Goal: Navigation & Orientation: Find specific page/section

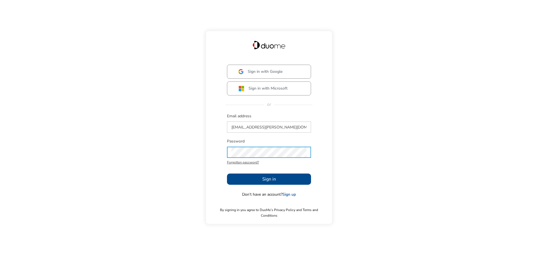
click at [266, 183] on span "Sign in" at bounding box center [269, 179] width 14 height 7
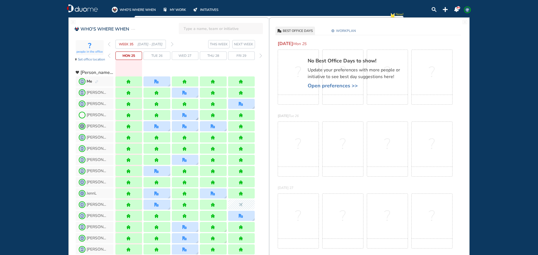
click at [186, 116] on img "office" at bounding box center [185, 115] width 4 height 4
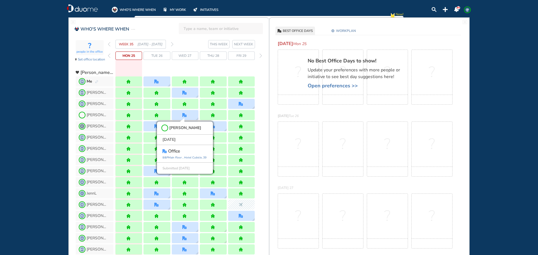
drag, startPoint x: 45, startPoint y: 105, endPoint x: 41, endPoint y: 107, distance: 3.8
click at [45, 105] on div "WHO'S WHERE WHEN MY WORK INITIATIVES 93 DF New! NOTIFICATIONS All Location Task…" at bounding box center [269, 127] width 538 height 255
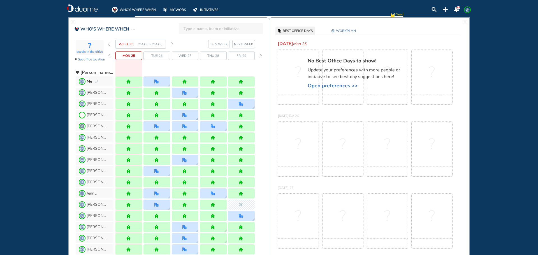
click at [191, 117] on div at bounding box center [185, 115] width 27 height 10
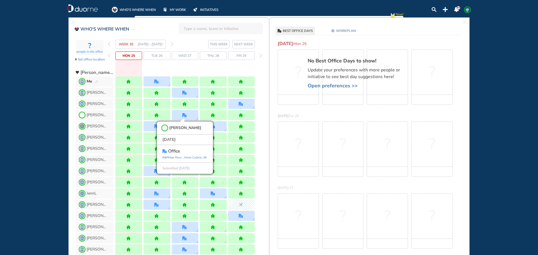
click at [45, 123] on div "WHO'S WHERE WHEN MY WORK INITIATIVES 93 DF New! NOTIFICATIONS All Location Task…" at bounding box center [269, 127] width 538 height 255
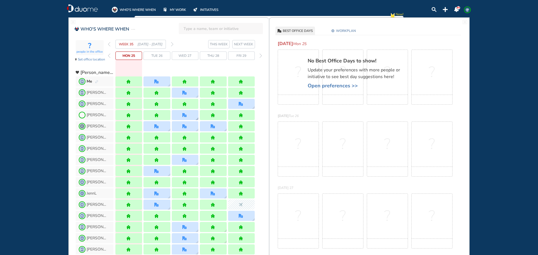
click at [186, 117] on img "office" at bounding box center [185, 115] width 4 height 4
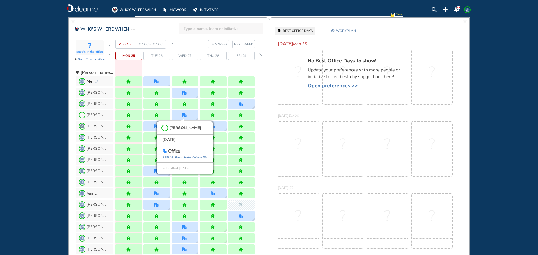
click at [37, 151] on div "WHO'S WHERE WHEN MY WORK INITIATIVES 93 DF New! NOTIFICATIONS All Location Task…" at bounding box center [269, 127] width 538 height 255
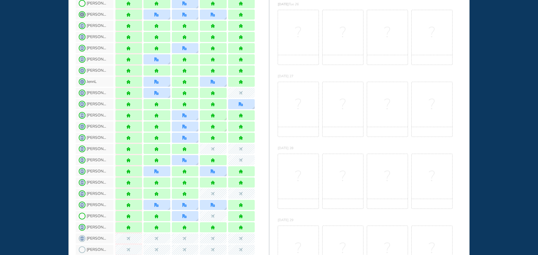
scroll to position [112, 0]
click at [186, 218] on img "office" at bounding box center [185, 216] width 4 height 4
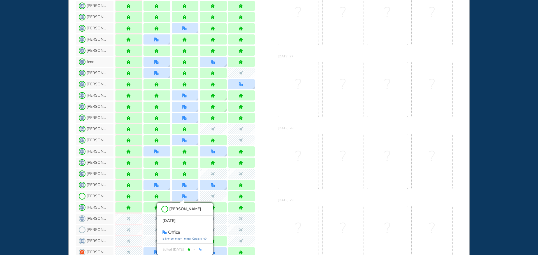
scroll to position [160, 0]
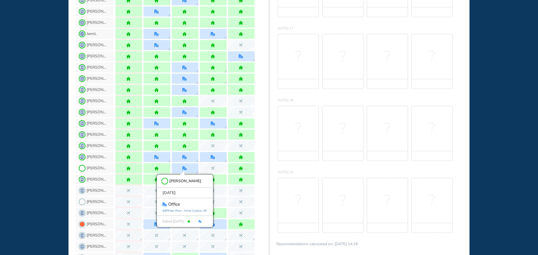
click at [38, 153] on div "WHO'S WHERE WHEN MY WORK INITIATIVES 93 DF New! NOTIFICATIONS All Location Task…" at bounding box center [269, 127] width 538 height 255
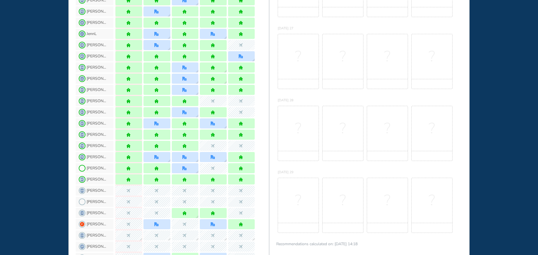
drag, startPoint x: 26, startPoint y: 117, endPoint x: 29, endPoint y: 116, distance: 3.3
click at [26, 117] on div "WHO'S WHERE WHEN MY WORK INITIATIVES 93 DF New! NOTIFICATIONS All Location Task…" at bounding box center [269, 127] width 538 height 255
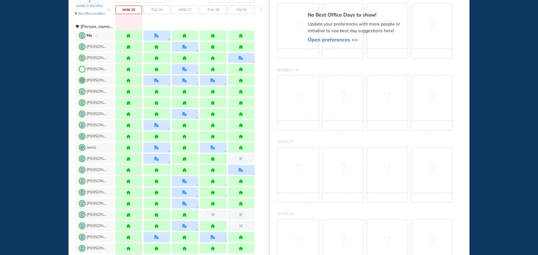
scroll to position [0, 0]
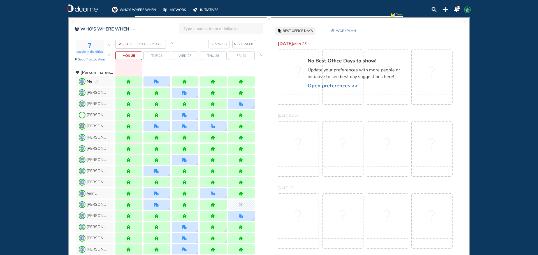
click at [172, 44] on img "forward week" at bounding box center [172, 44] width 3 height 4
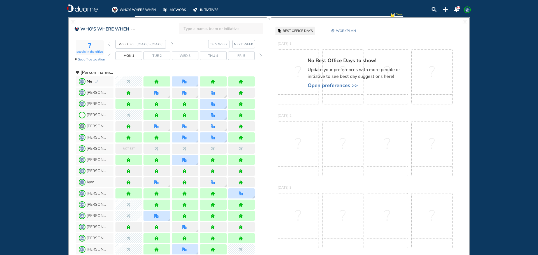
scroll to position [84, 0]
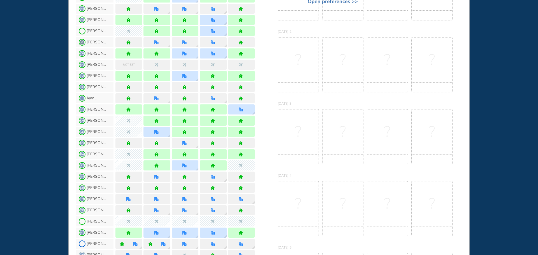
click at [27, 116] on div "WHO'S WHERE WHEN MY WORK INITIATIVES 93 DF New! NOTIFICATIONS All Location Task…" at bounding box center [269, 127] width 538 height 255
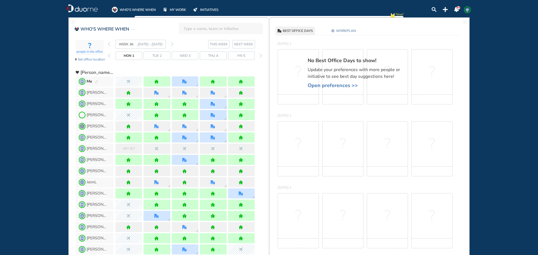
click at [109, 44] on img "back week" at bounding box center [109, 44] width 3 height 4
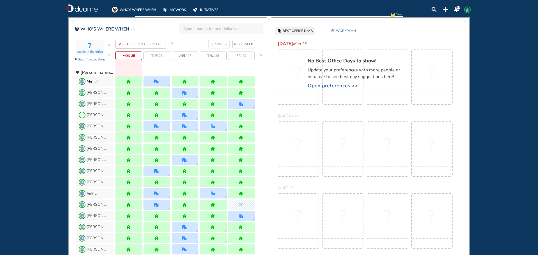
drag, startPoint x: 35, startPoint y: 115, endPoint x: 41, endPoint y: 114, distance: 5.4
click at [38, 115] on div "WHO'S WHERE WHEN MY WORK INITIATIVES 93 DF New! NOTIFICATIONS All Location Task…" at bounding box center [269, 127] width 538 height 255
click at [216, 126] on div at bounding box center [213, 126] width 5 height 4
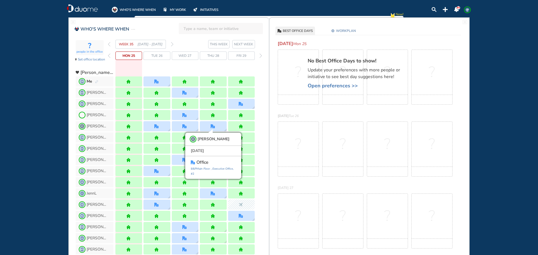
click at [51, 146] on div "WHO'S WHERE WHEN MY WORK INITIATIVES 93 DF New! NOTIFICATIONS All Location Task…" at bounding box center [269, 127] width 538 height 255
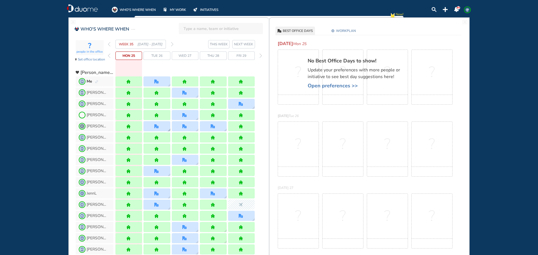
click at [162, 126] on div at bounding box center [157, 126] width 27 height 10
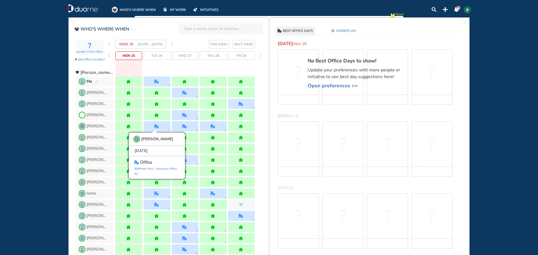
drag, startPoint x: 11, startPoint y: 135, endPoint x: 21, endPoint y: 135, distance: 9.8
click at [18, 135] on div "WHO'S WHERE WHEN MY WORK INITIATIVES 93 DF New! NOTIFICATIONS All Location Task…" at bounding box center [269, 127] width 538 height 255
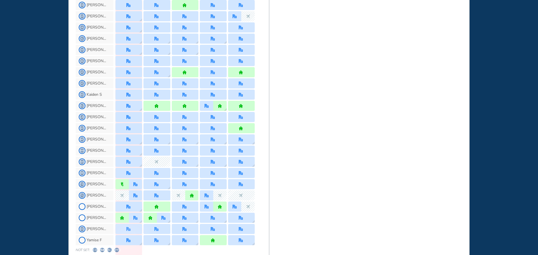
scroll to position [495, 0]
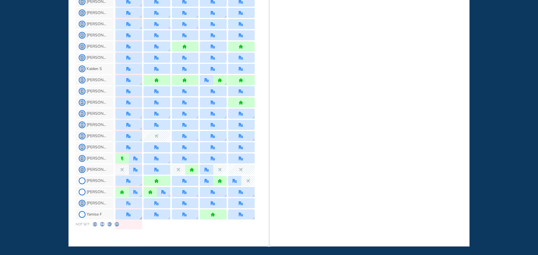
click at [132, 214] on div at bounding box center [129, 215] width 27 height 10
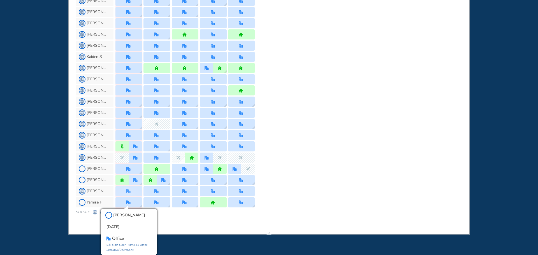
click at [35, 163] on div "WHO'S WHERE WHEN MY WORK INITIATIVES 93 DF New! NOTIFICATIONS All Location Task…" at bounding box center [269, 127] width 538 height 255
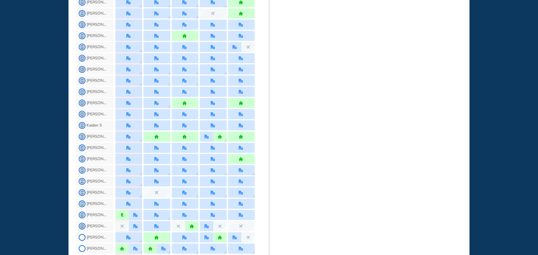
scroll to position [355, 0]
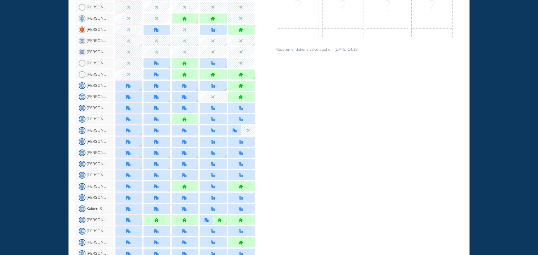
click at [45, 133] on div "WHO'S WHERE WHEN MY WORK INITIATIVES 93 DF New! NOTIFICATIONS All Location Task…" at bounding box center [269, 127] width 538 height 255
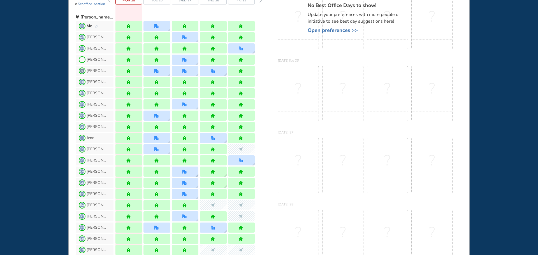
scroll to position [46, 0]
